Goal: Obtain resource: Download file/media

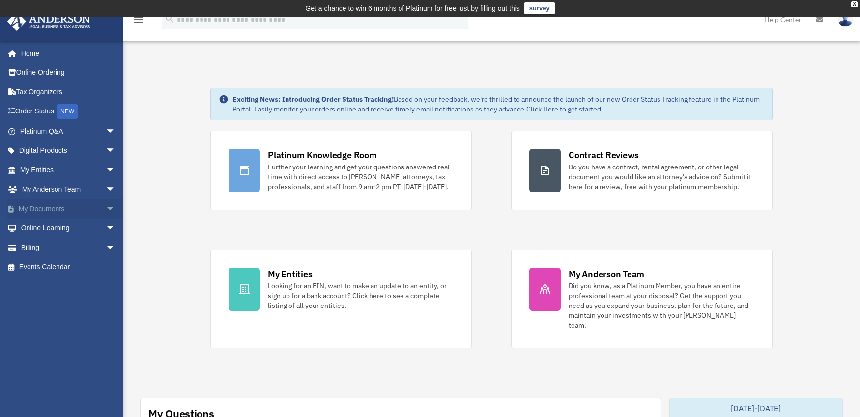
click at [38, 215] on link "My Documents arrow_drop_down" at bounding box center [68, 209] width 123 height 20
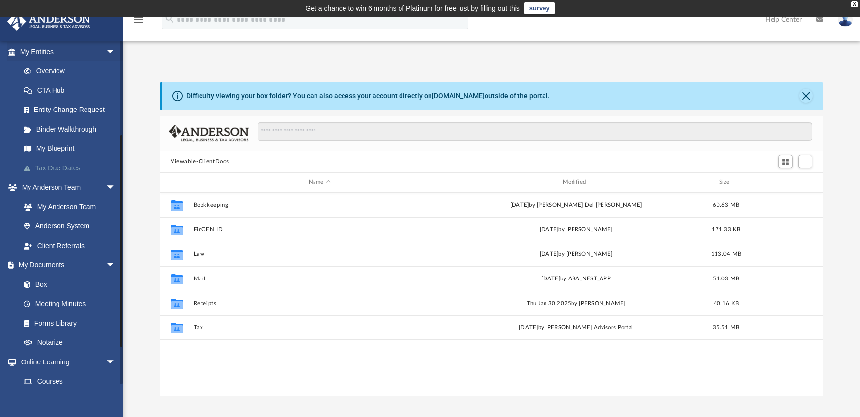
scroll to position [147, 0]
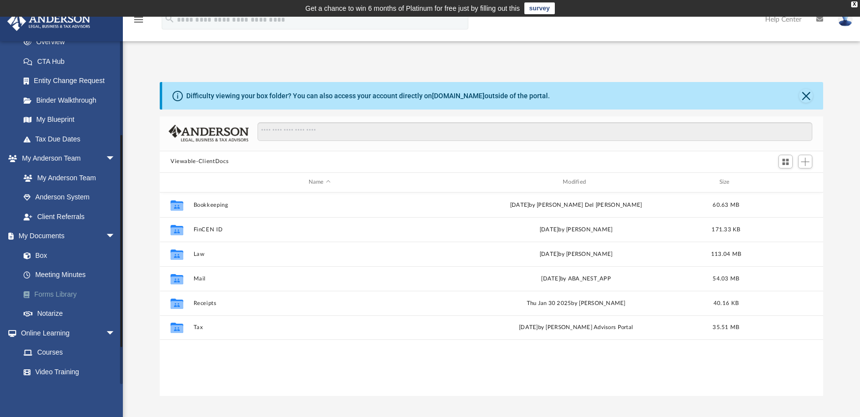
click at [58, 290] on link "Forms Library" at bounding box center [72, 294] width 116 height 20
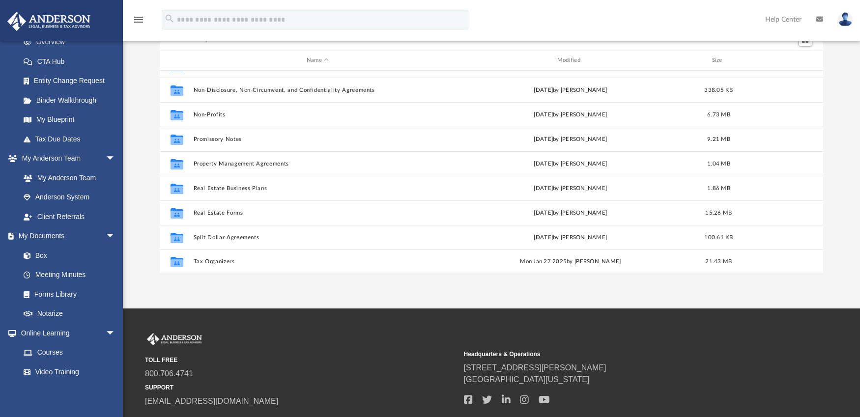
scroll to position [98, 0]
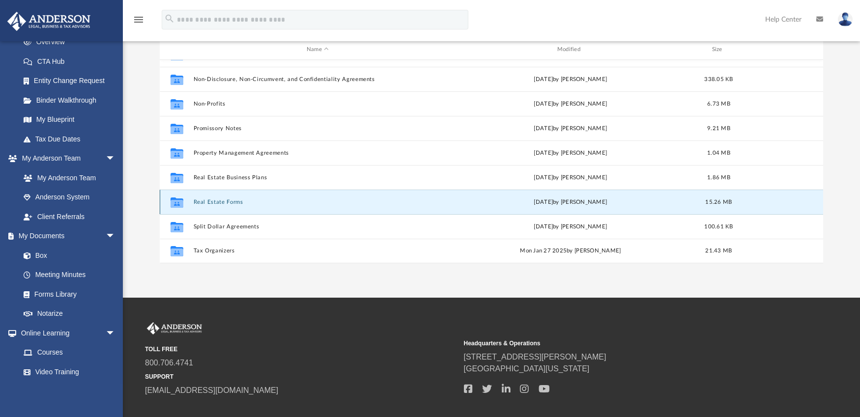
click at [227, 200] on button "Real Estate Forms" at bounding box center [318, 202] width 249 height 6
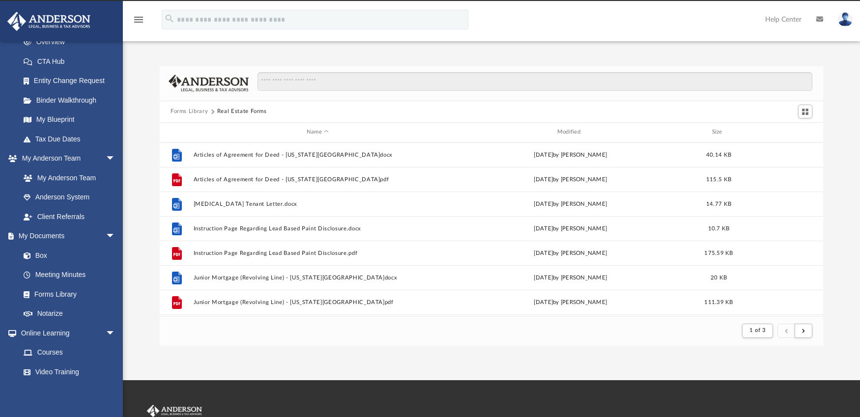
scroll to position [0, 0]
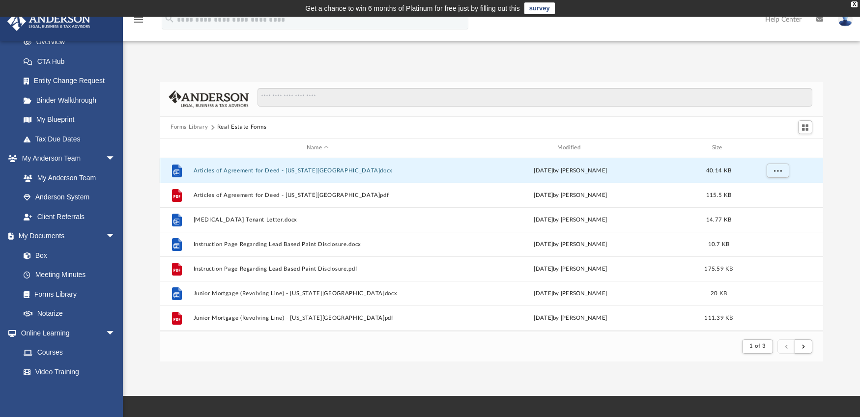
click at [253, 172] on button "Articles of Agreement for Deed - Illinois.docx" at bounding box center [318, 170] width 249 height 6
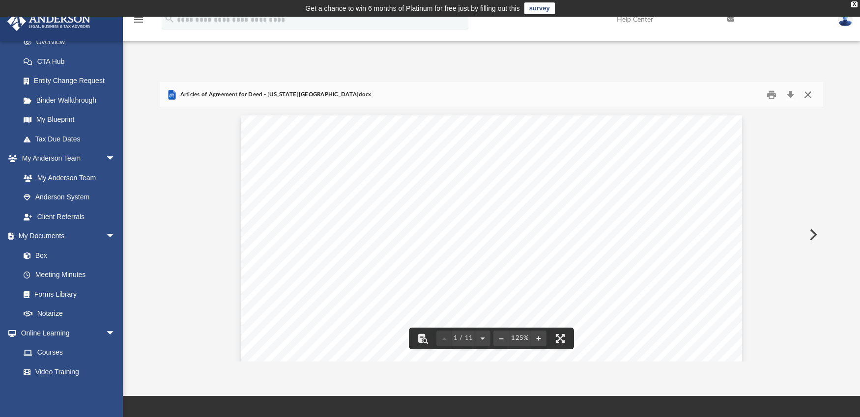
click at [804, 99] on button "Close" at bounding box center [808, 94] width 18 height 15
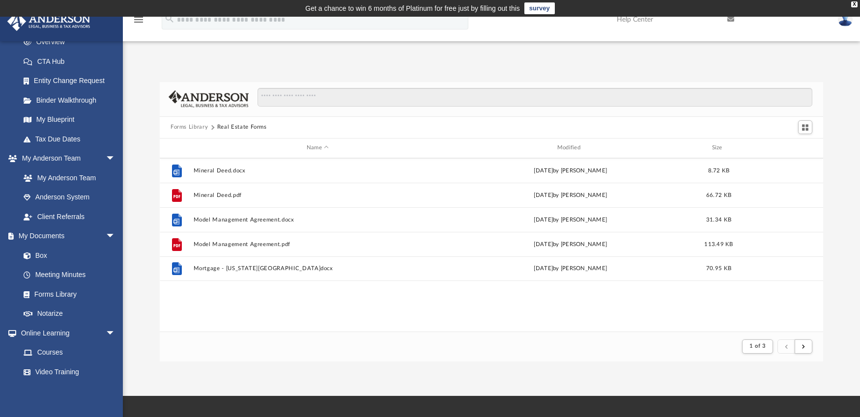
scroll to position [711, 0]
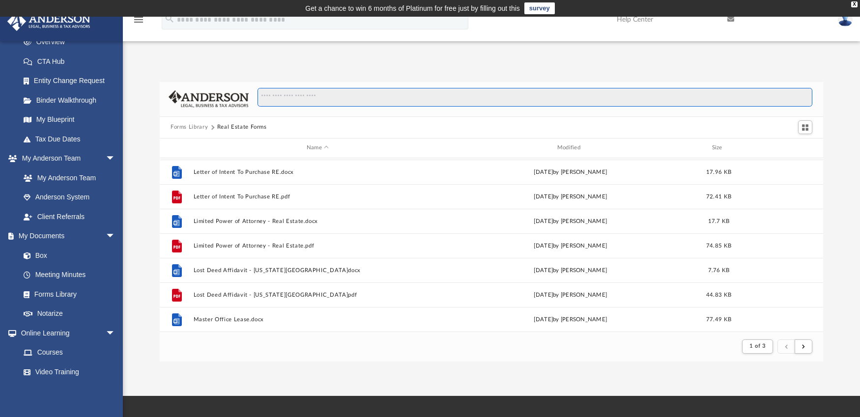
click at [323, 99] on input "Search files and folders" at bounding box center [534, 97] width 555 height 19
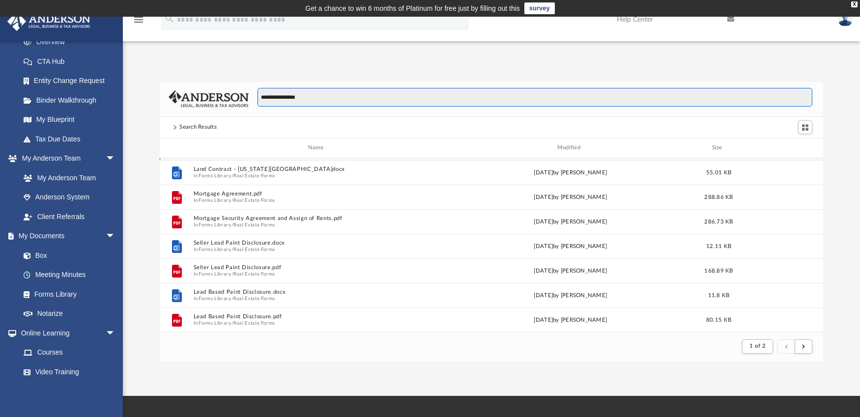
scroll to position [809, 0]
click at [317, 101] on input "**********" at bounding box center [534, 97] width 555 height 19
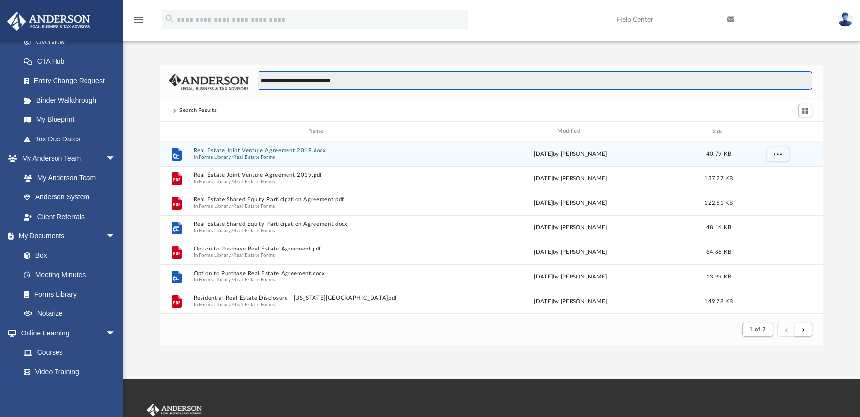
scroll to position [0, 0]
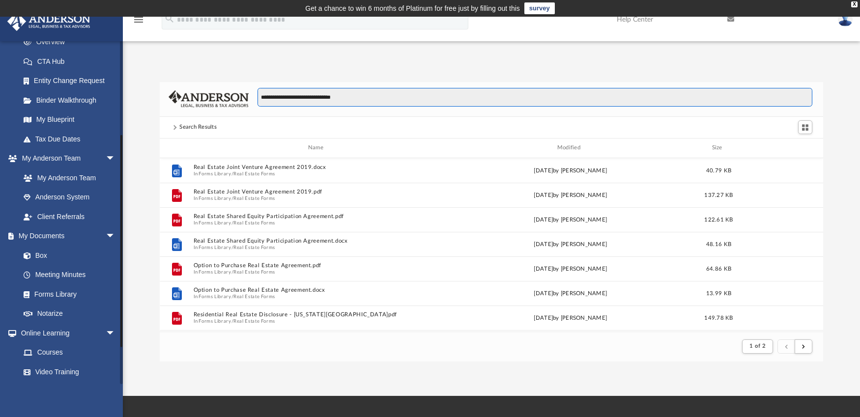
type input "**********"
drag, startPoint x: 356, startPoint y: 95, endPoint x: 250, endPoint y: 102, distance: 106.8
click at [250, 102] on div "**********" at bounding box center [531, 102] width 564 height 28
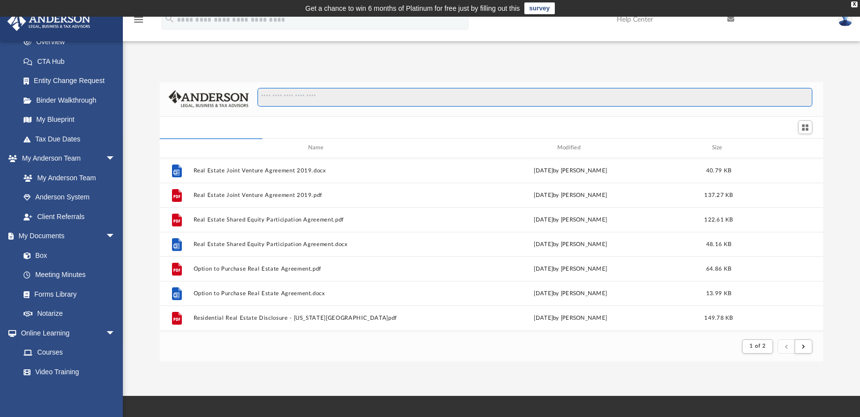
click at [301, 99] on input "Search files and folders" at bounding box center [534, 97] width 555 height 19
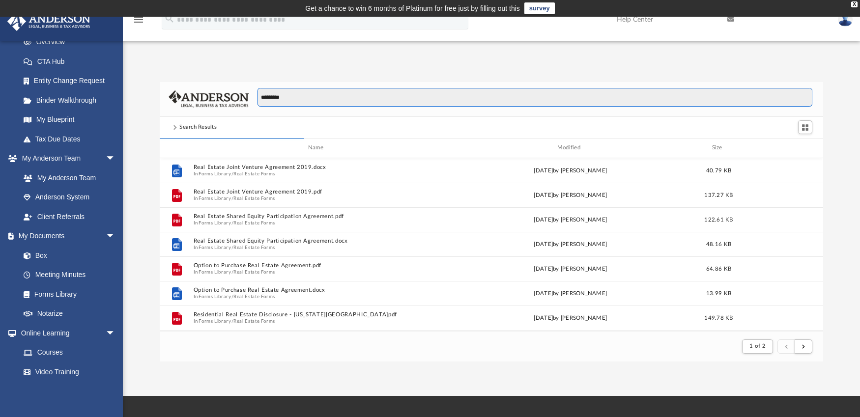
scroll to position [216, 656]
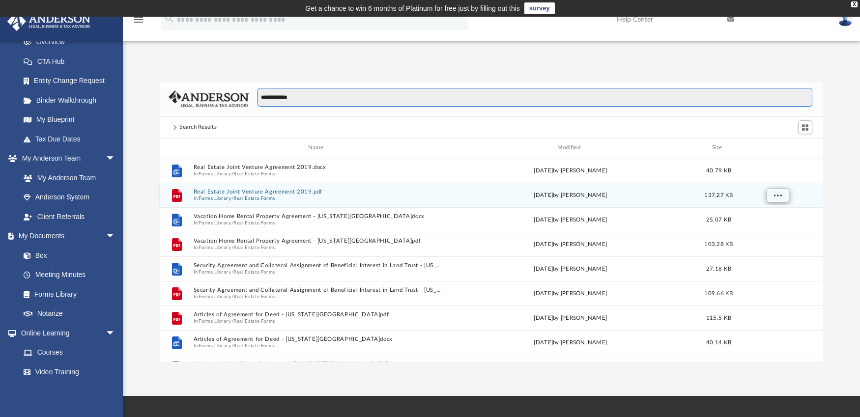
type input "**********"
click at [771, 199] on button "More options" at bounding box center [777, 195] width 23 height 15
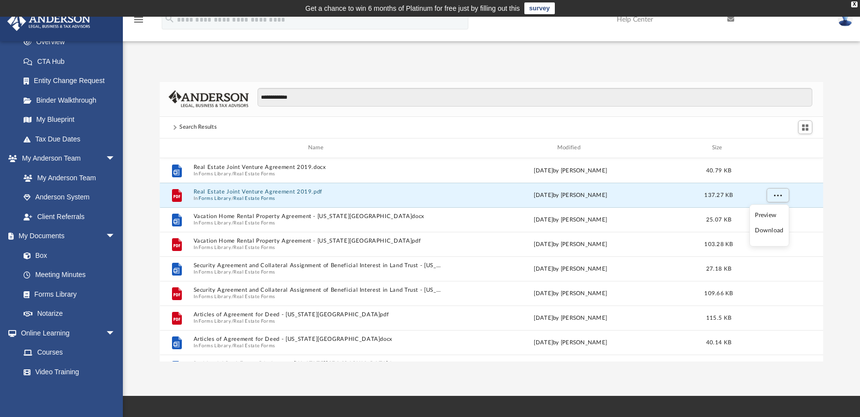
click at [766, 232] on li "Download" at bounding box center [769, 231] width 28 height 10
click at [776, 198] on button "More options" at bounding box center [777, 195] width 23 height 15
click at [845, 22] on img at bounding box center [845, 19] width 15 height 14
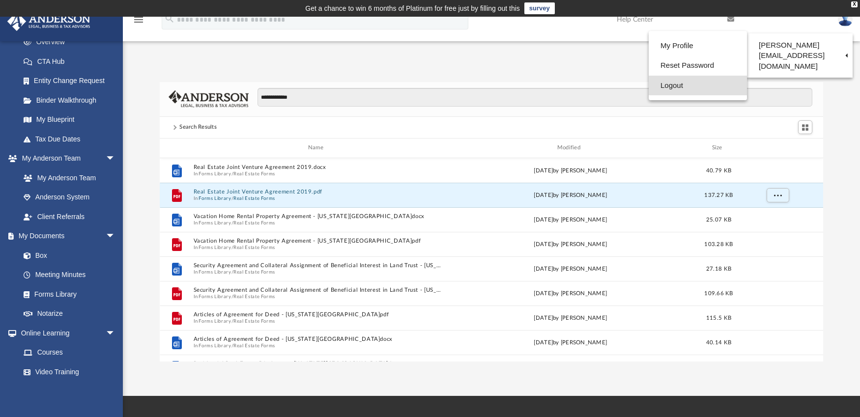
click at [668, 86] on link "Logout" at bounding box center [698, 86] width 98 height 20
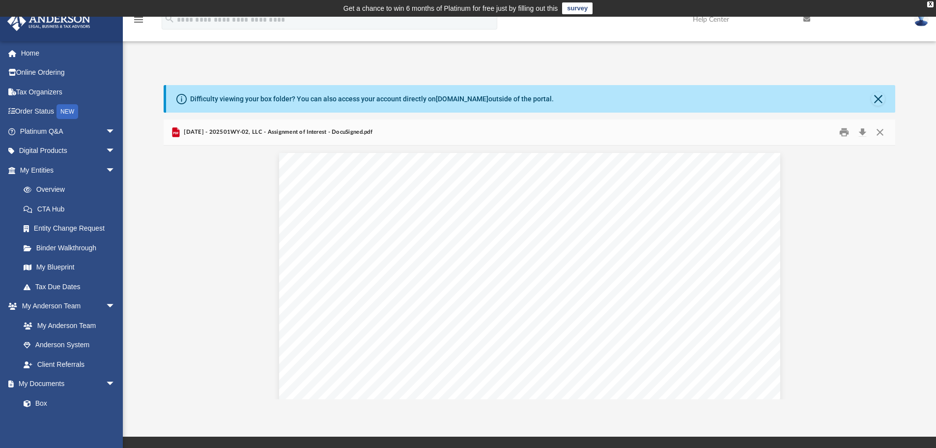
scroll to position [216, 724]
